Goal: Task Accomplishment & Management: Use online tool/utility

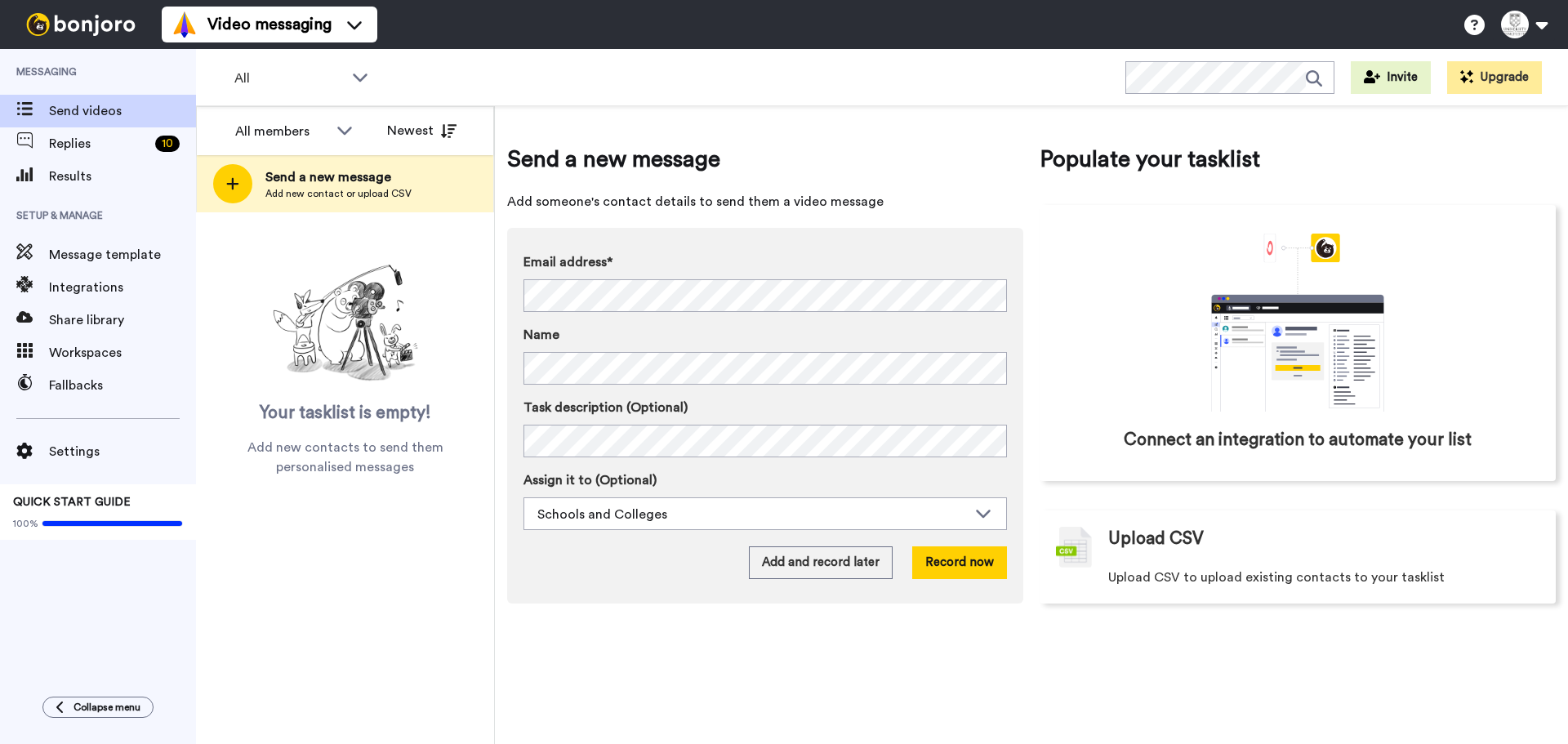
click at [103, 147] on span "Replies" at bounding box center [98, 144] width 100 height 20
